Goal: Check status: Check status

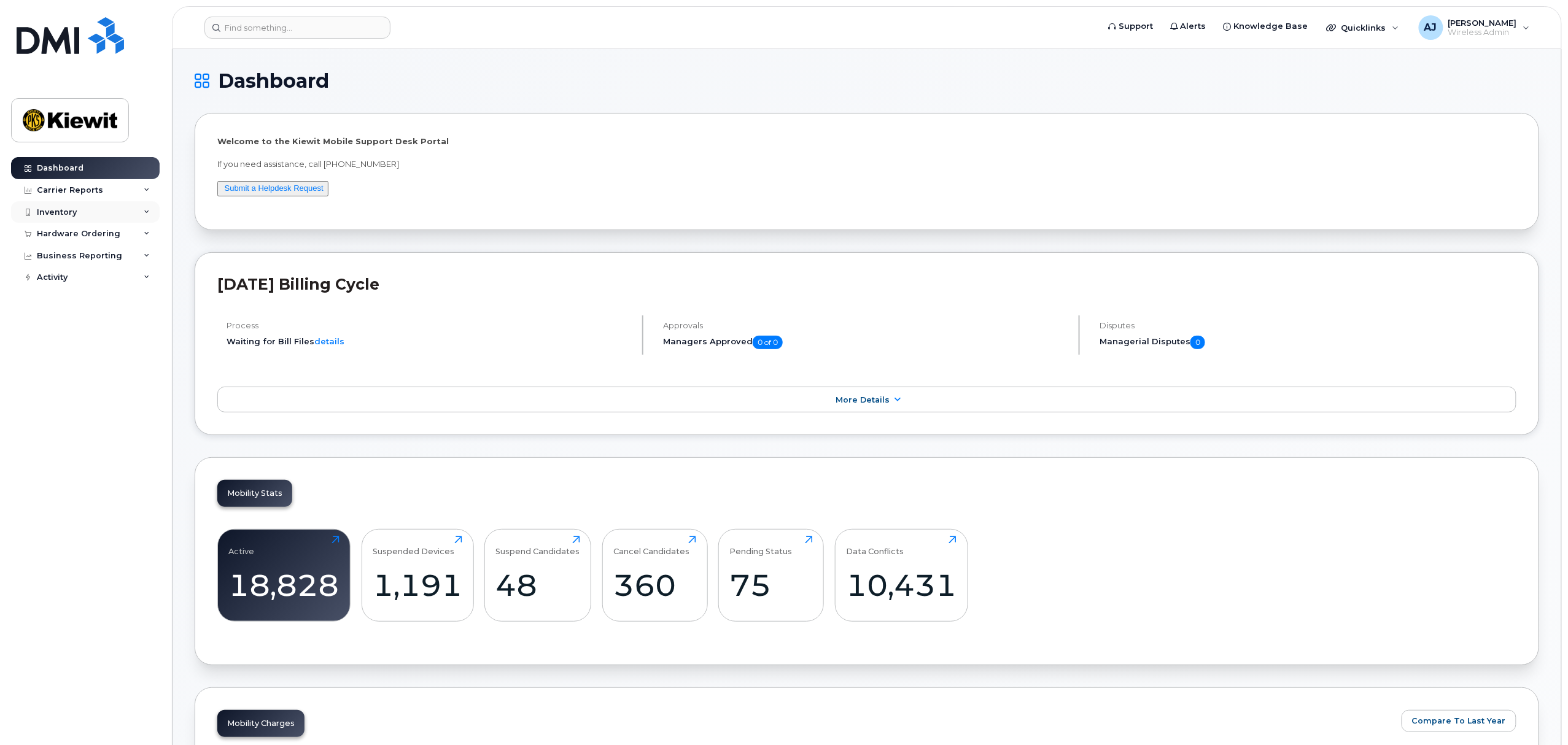
click at [114, 212] on div "Inventory" at bounding box center [85, 212] width 149 height 22
click at [96, 233] on div "Mobility Devices" at bounding box center [77, 234] width 69 height 11
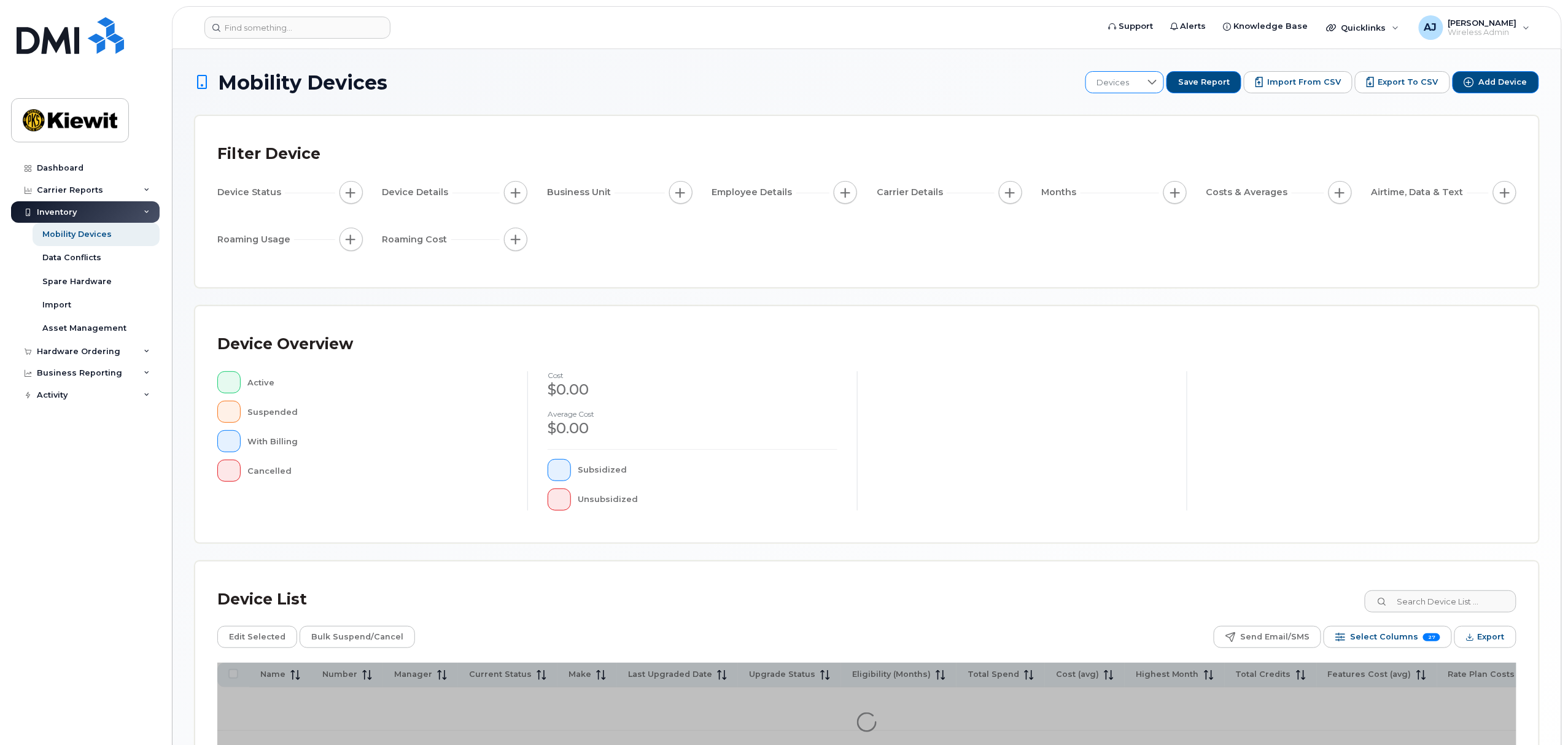
click at [1140, 73] on span "Devices" at bounding box center [1113, 83] width 54 height 22
click at [1144, 186] on li "106486" at bounding box center [1169, 190] width 145 height 22
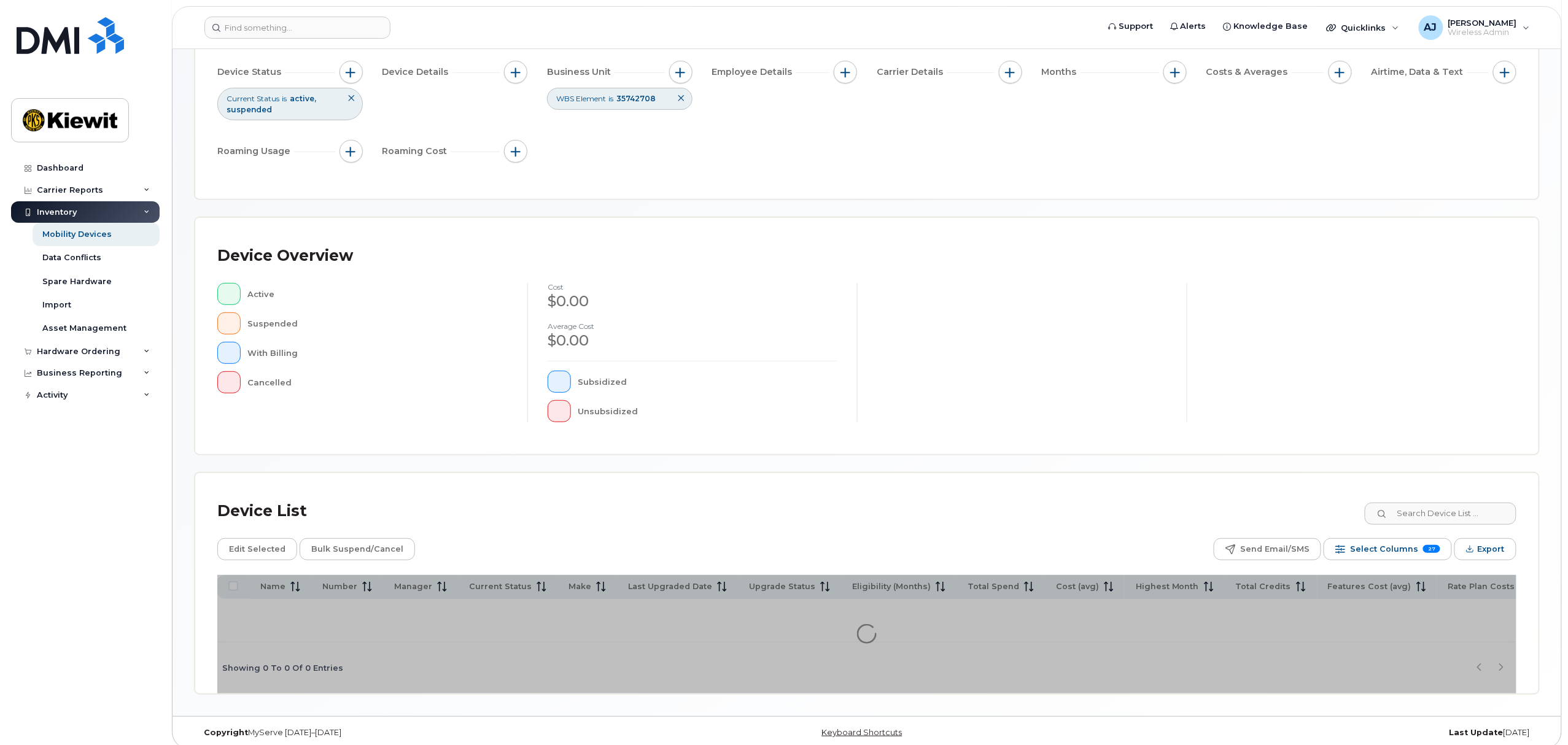
scroll to position [135, 0]
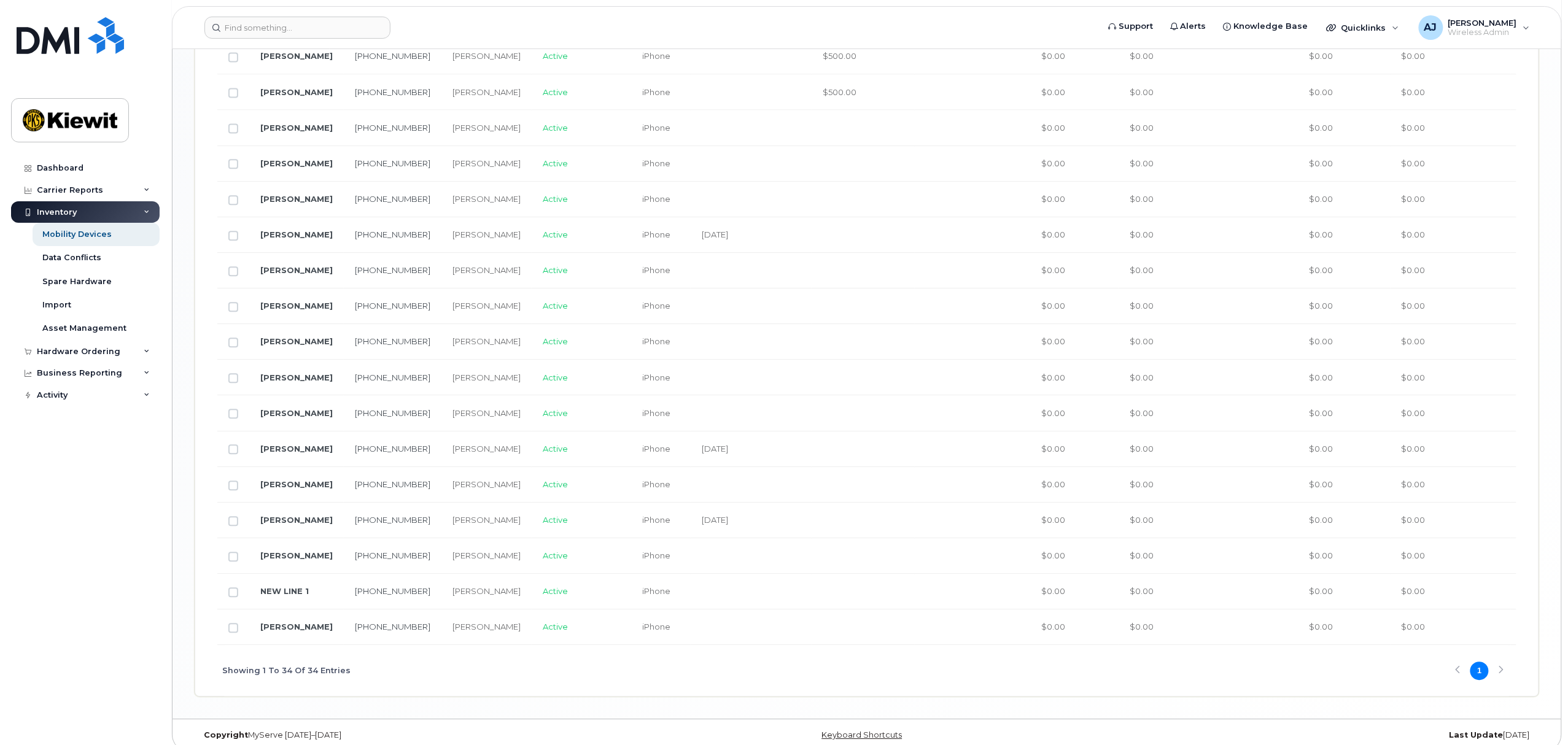
scroll to position [1354, 0]
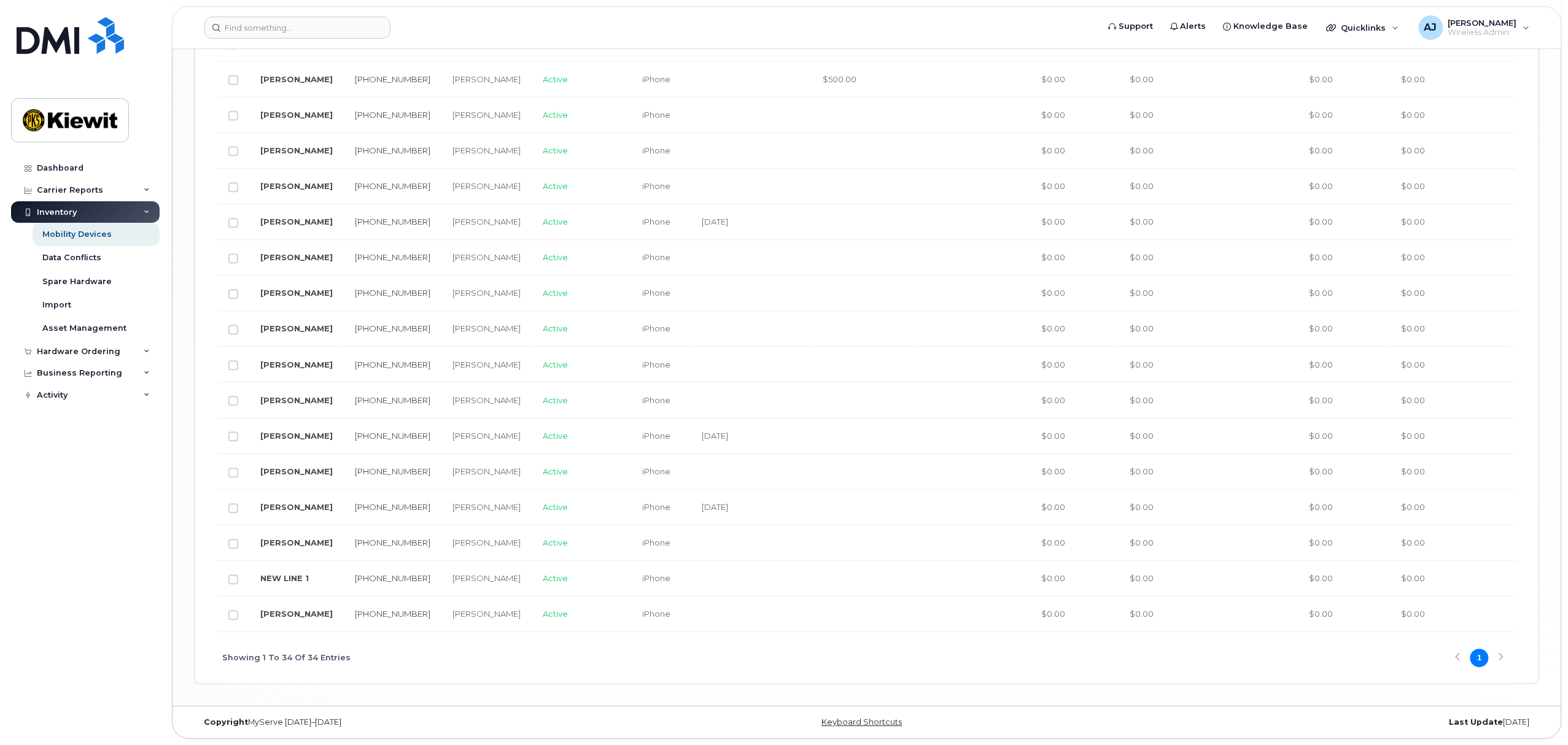
drag, startPoint x: 659, startPoint y: 632, endPoint x: 703, endPoint y: 628, distance: 44.2
click at [700, 630] on div "Name Number Manager Current Status Make Last Upgraded Date Upgrade Status Eligi…" at bounding box center [866, 39] width 1299 height 1288
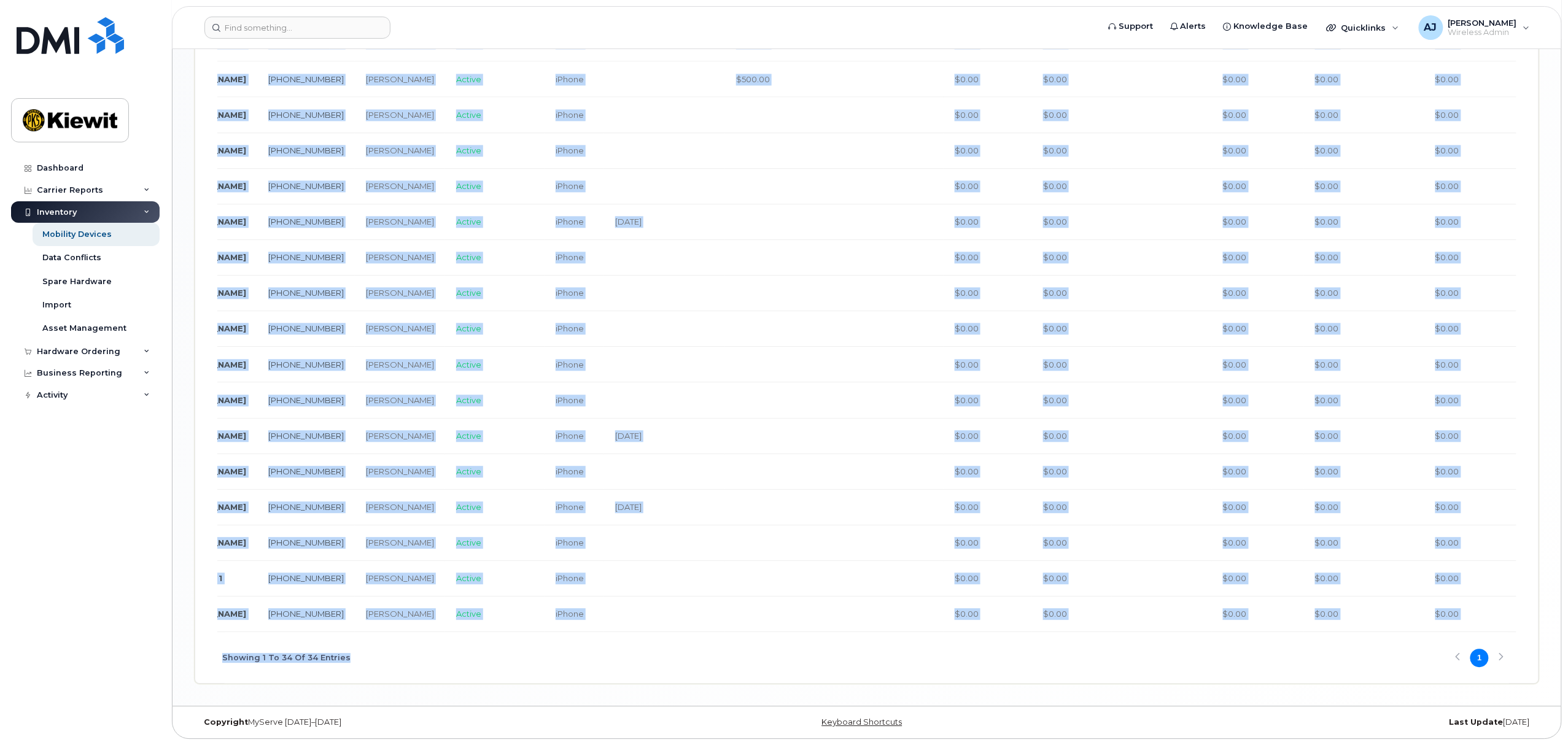
scroll to position [0, 0]
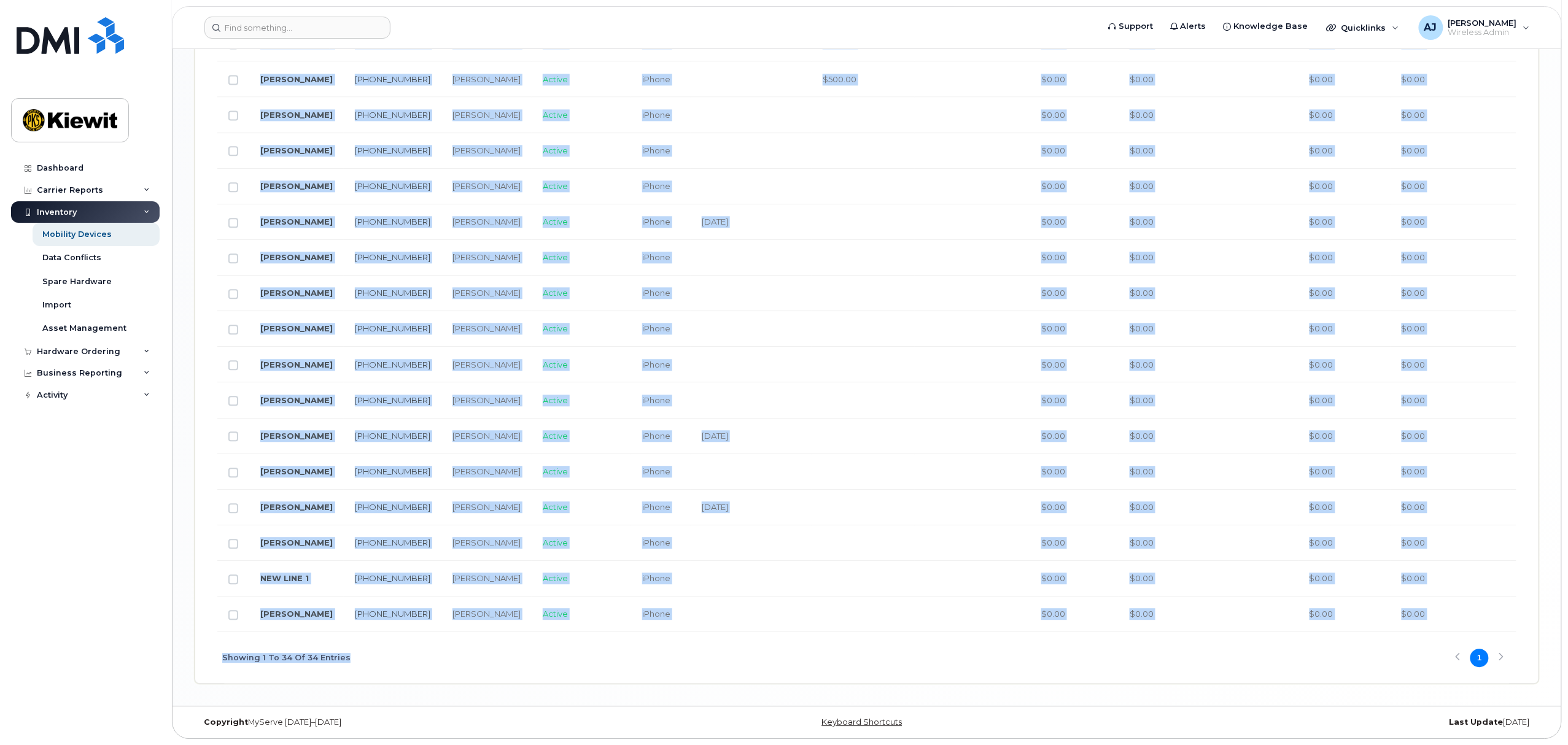
click at [586, 654] on div "Showing 1 To 34 Of 34 Entries 1" at bounding box center [866, 657] width 1299 height 51
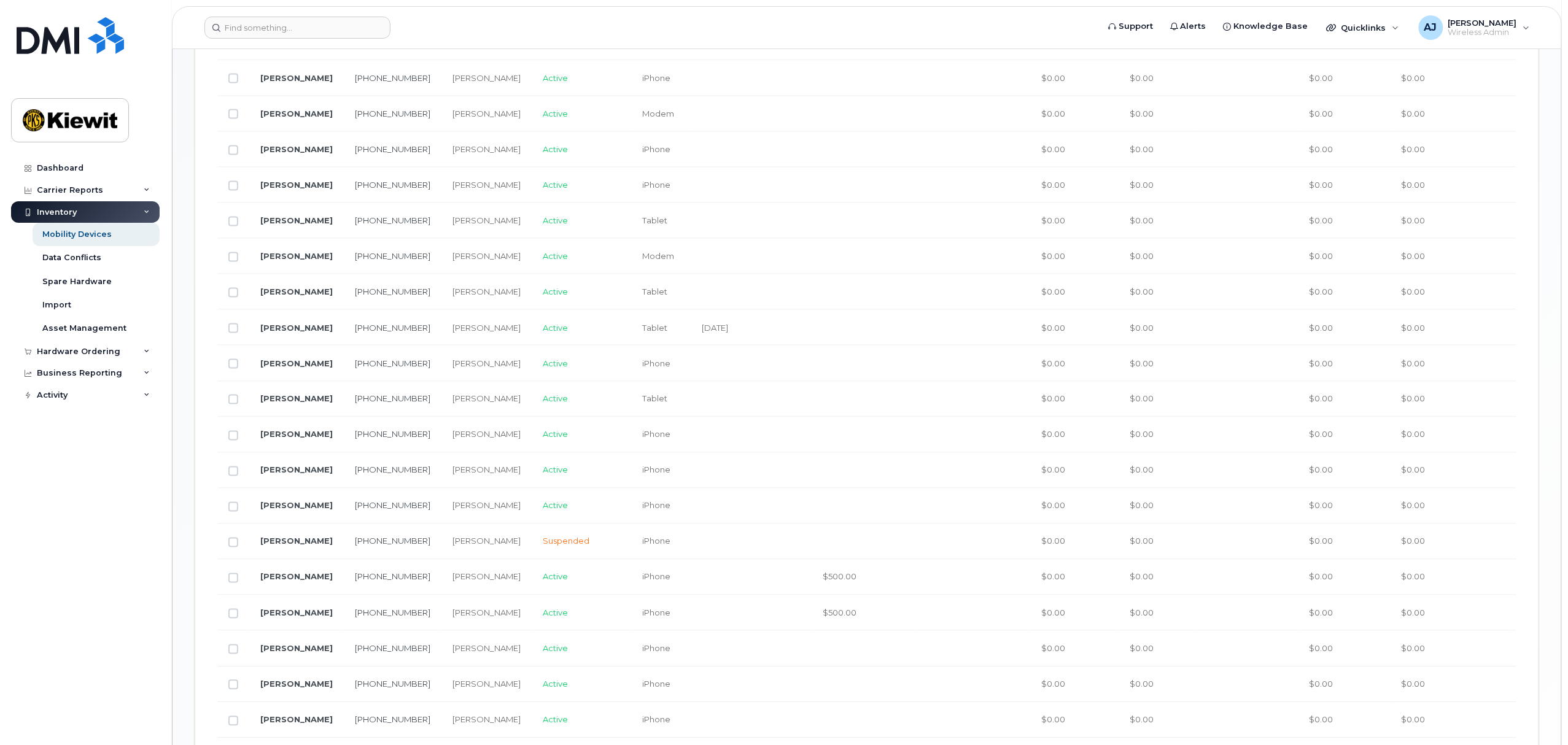
scroll to position [1026, 0]
click at [147, 352] on icon at bounding box center [146, 351] width 6 height 6
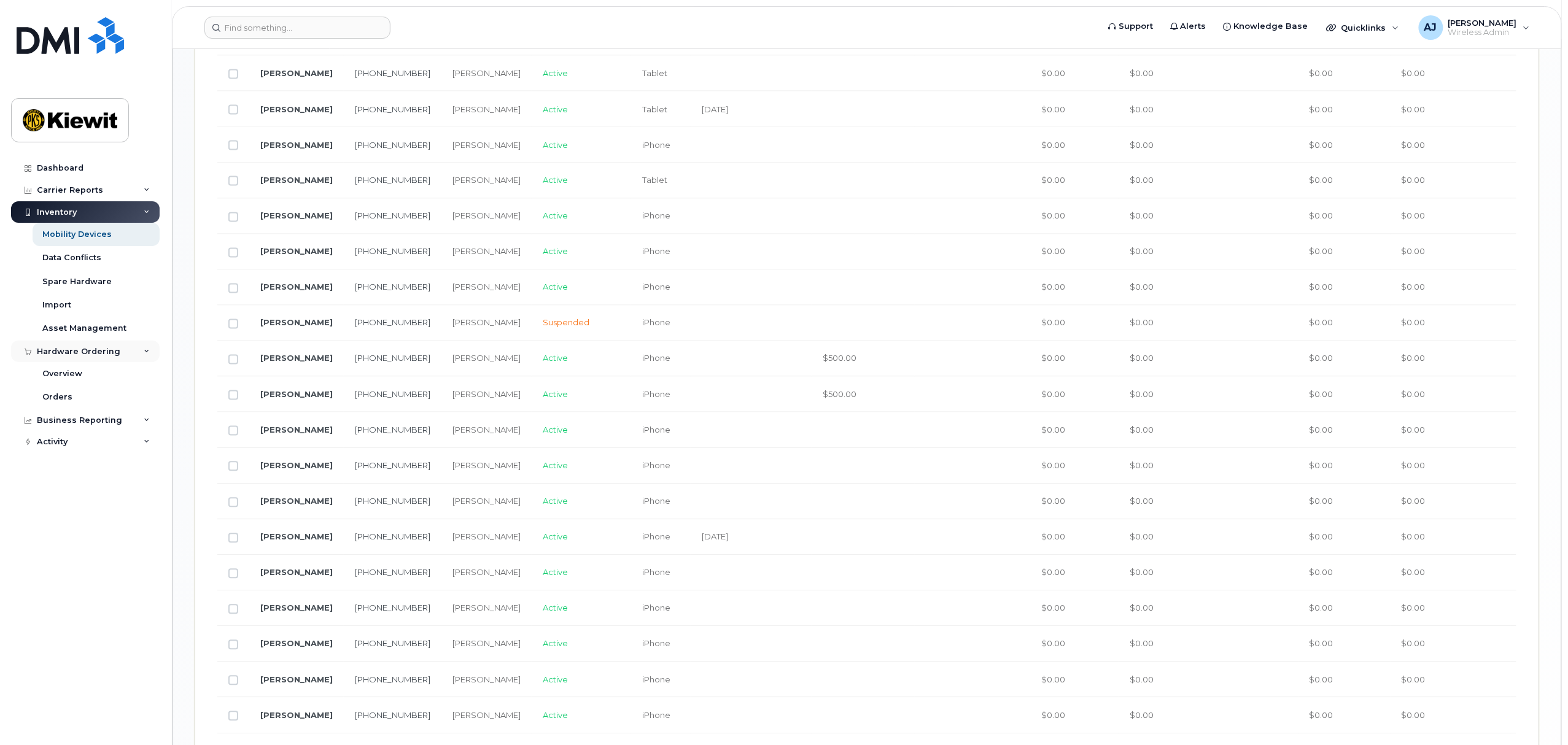
click at [145, 352] on icon at bounding box center [146, 351] width 6 height 6
click at [145, 372] on icon at bounding box center [146, 372] width 6 height 6
click at [146, 398] on icon at bounding box center [146, 395] width 6 height 6
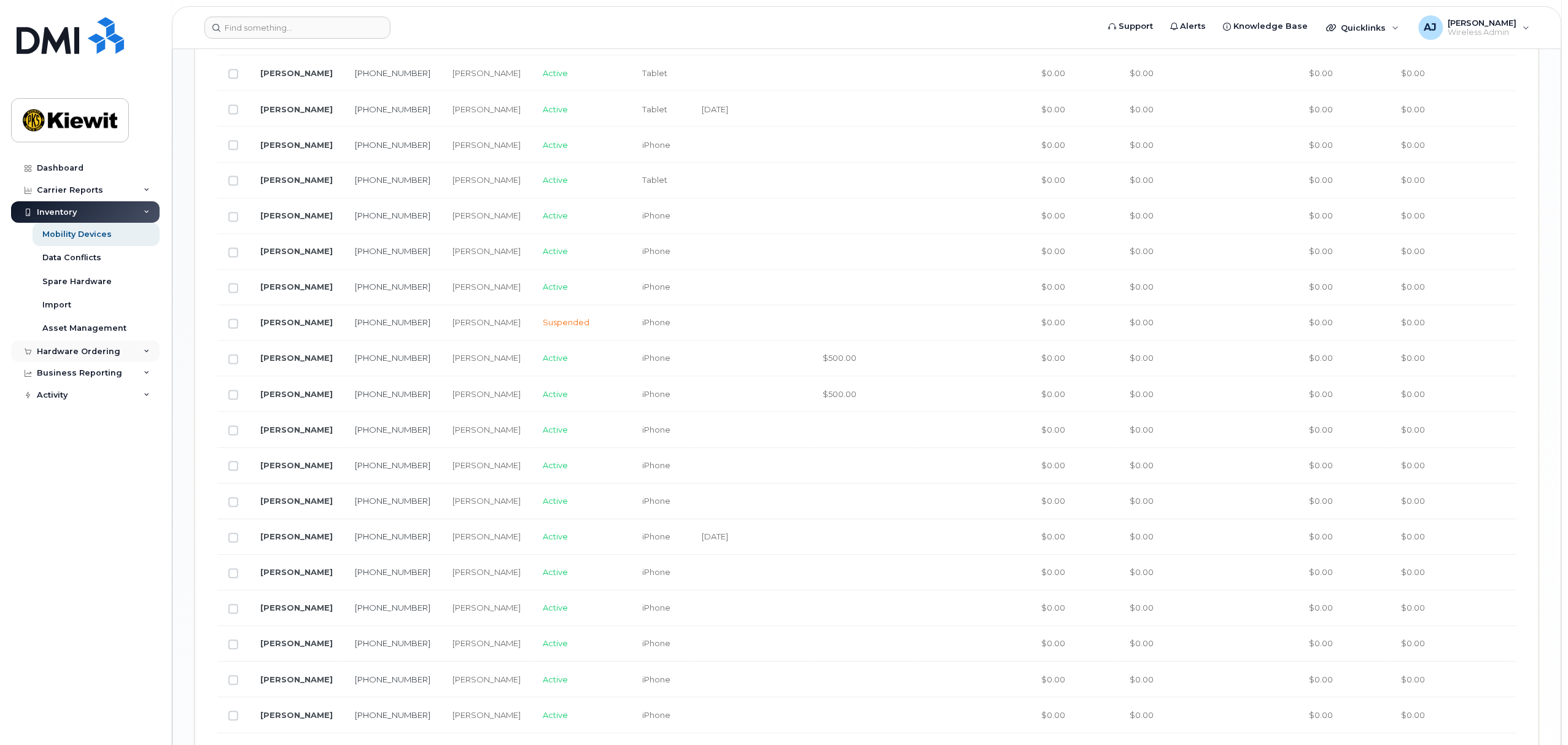
click at [150, 352] on div "Hardware Ordering" at bounding box center [85, 352] width 149 height 22
